Goal: Information Seeking & Learning: Learn about a topic

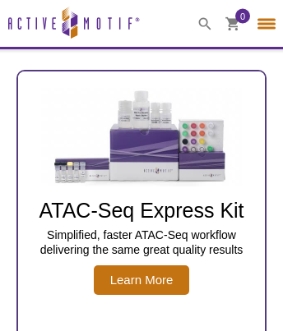
select select "[GEOGRAPHIC_DATA]"
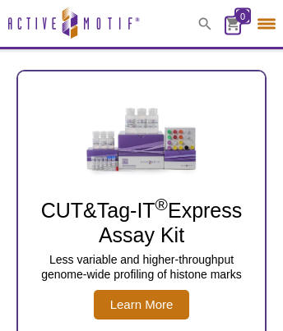
click at [233, 16] on icon at bounding box center [232, 23] width 14 height 14
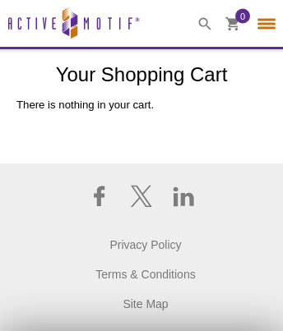
select select "[GEOGRAPHIC_DATA]"
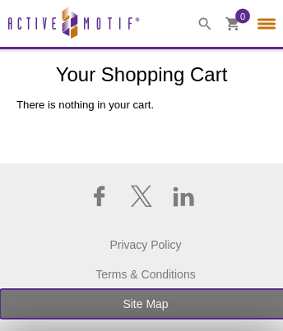
click at [141, 317] on link "Site Map" at bounding box center [145, 305] width 291 height 30
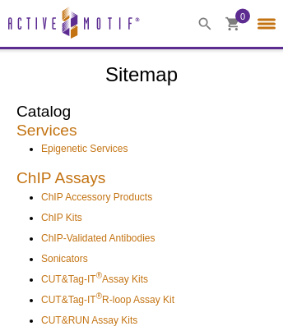
select select "[GEOGRAPHIC_DATA]"
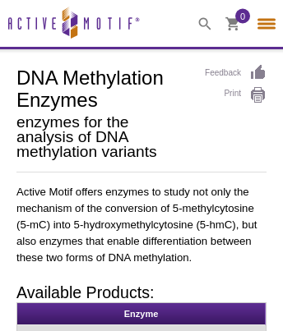
select select "[GEOGRAPHIC_DATA]"
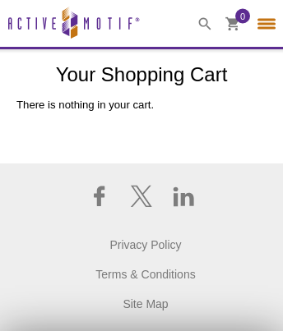
select select "[GEOGRAPHIC_DATA]"
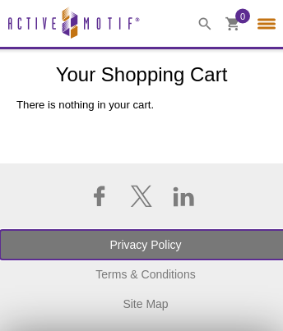
click at [141, 257] on link "Privacy Policy" at bounding box center [145, 245] width 291 height 30
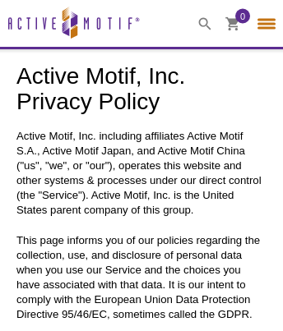
select select "[GEOGRAPHIC_DATA]"
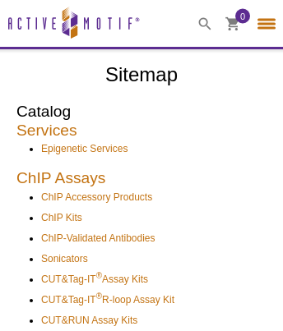
select select "[GEOGRAPHIC_DATA]"
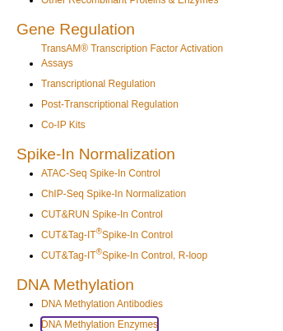
click at [100, 324] on link "DNA Methylation Enzymes" at bounding box center [99, 325] width 117 height 15
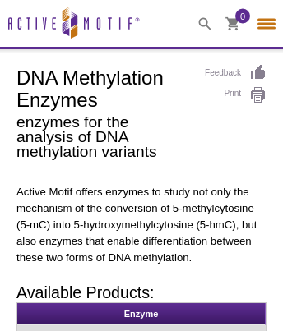
select select "[GEOGRAPHIC_DATA]"
